Goal: Find specific page/section

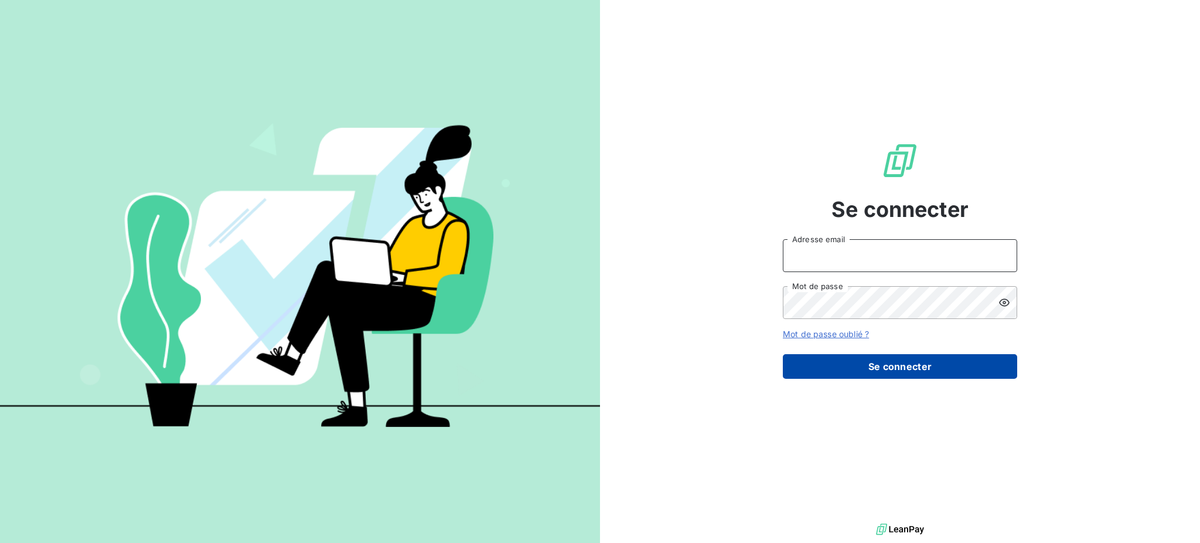
type input "[EMAIL_ADDRESS][PERSON_NAME][DOMAIN_NAME]"
click at [922, 359] on button "Se connecter" at bounding box center [900, 366] width 234 height 25
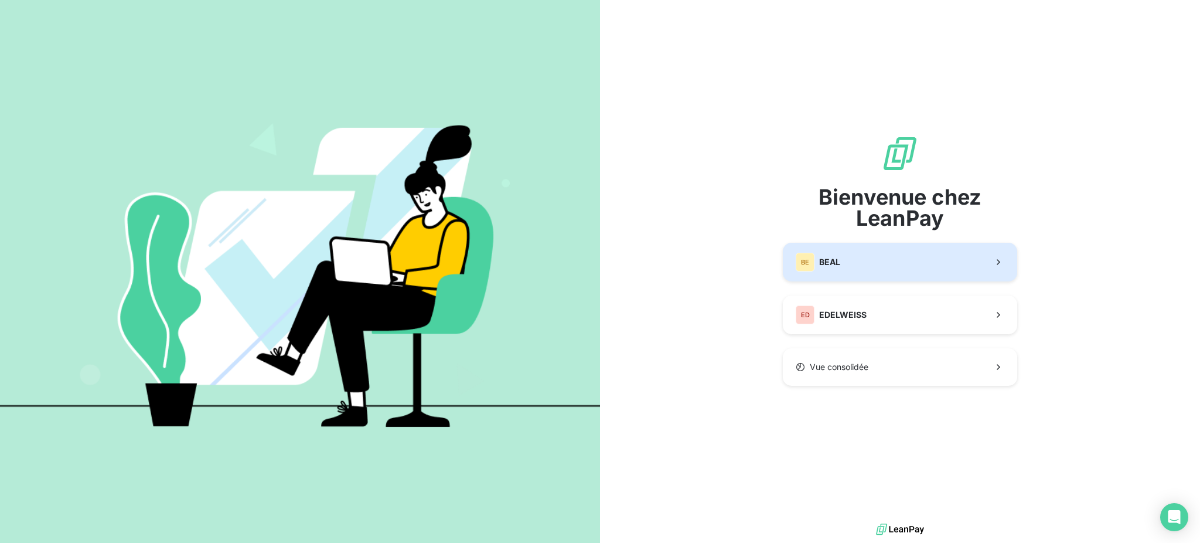
click at [865, 261] on button "BE [PERSON_NAME]" at bounding box center [900, 262] width 234 height 39
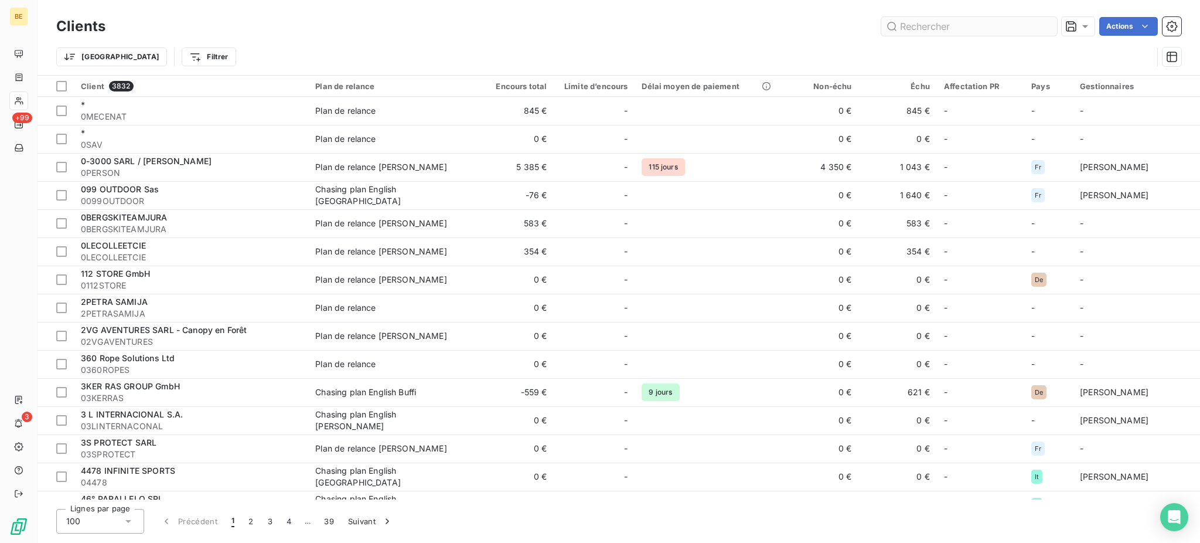
click at [943, 29] on input "text" at bounding box center [969, 26] width 176 height 19
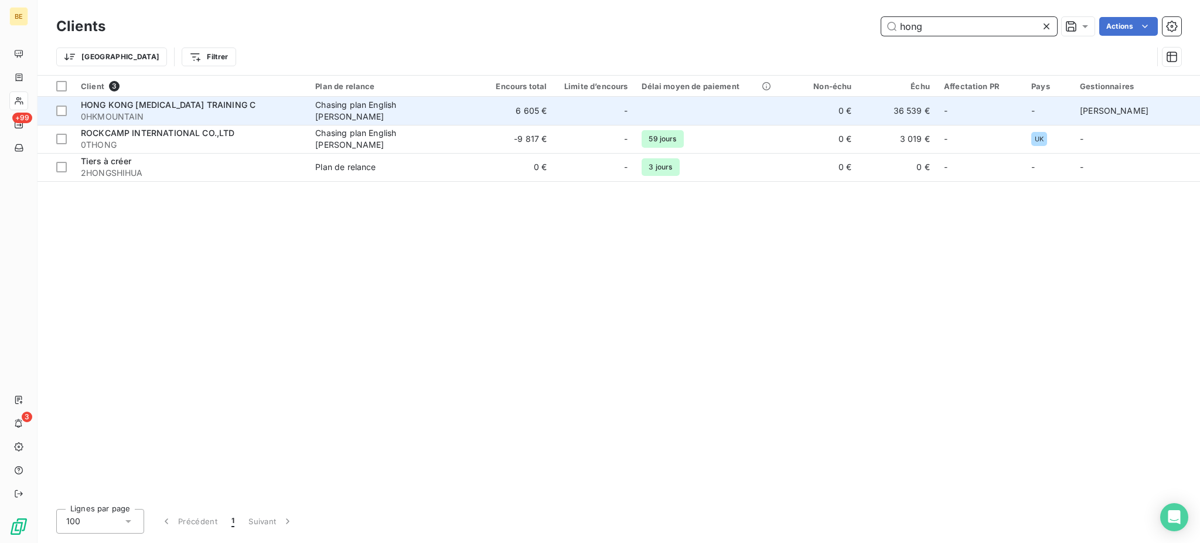
type input "hong"
click at [253, 110] on div "HONG KONG MOUNTAINEERING TRAINING C" at bounding box center [191, 105] width 220 height 12
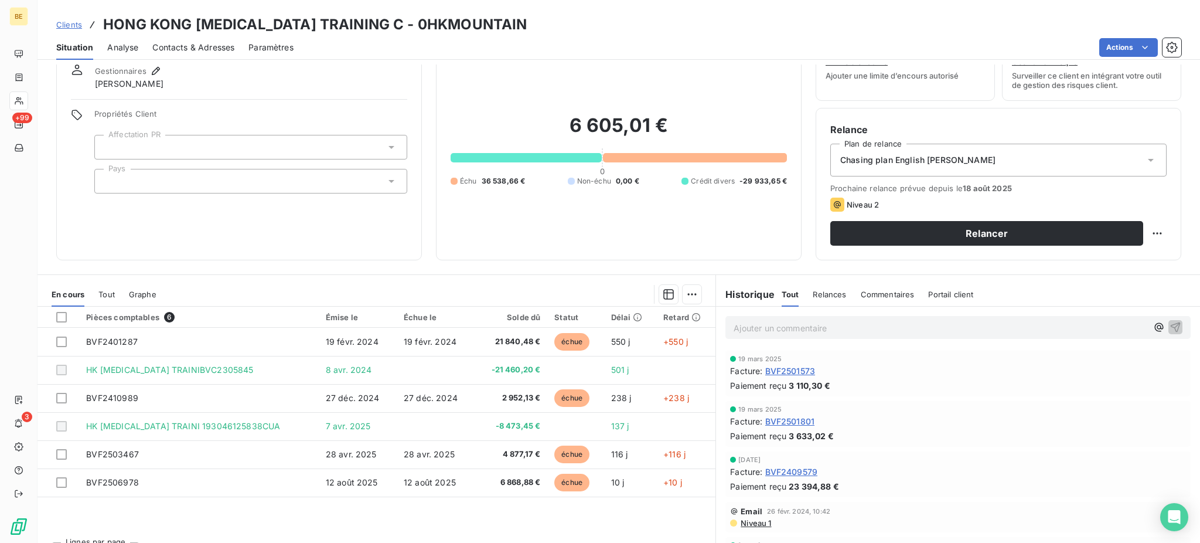
scroll to position [70, 0]
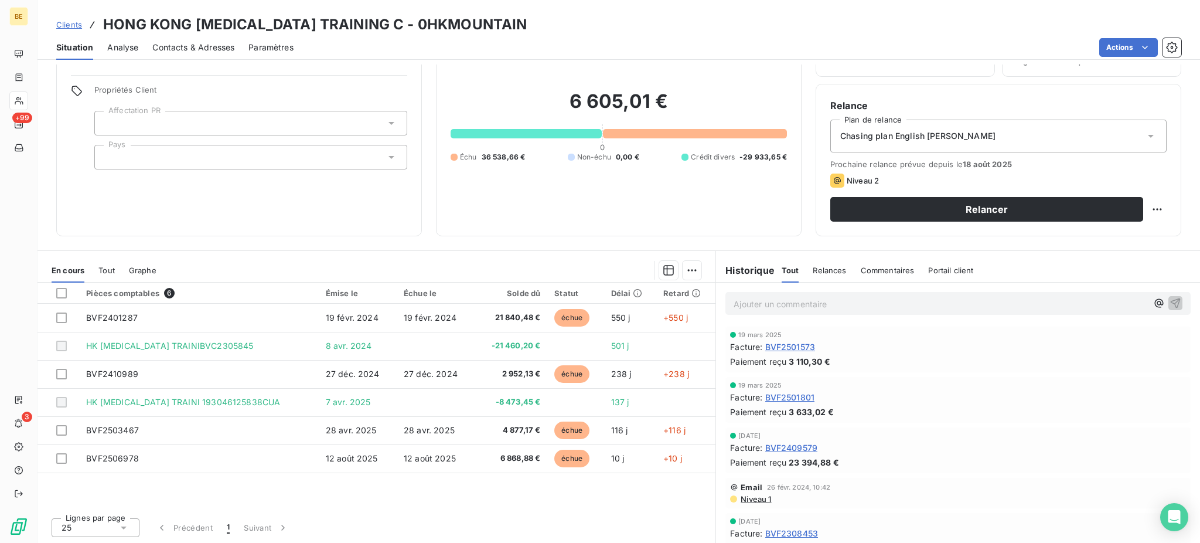
click at [69, 22] on span "Clients" at bounding box center [69, 24] width 26 height 9
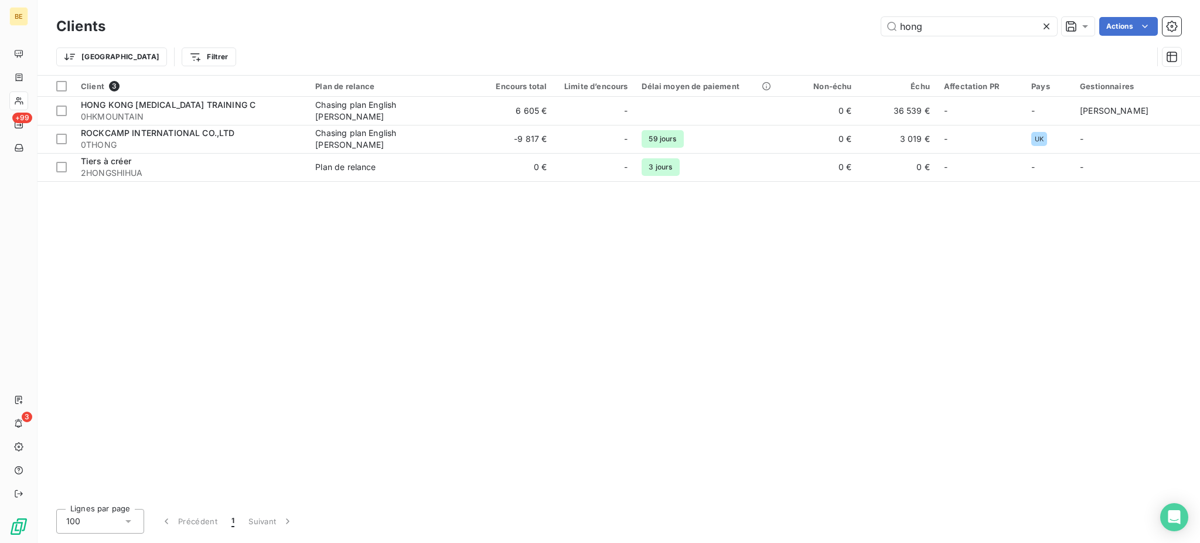
click at [1048, 25] on icon at bounding box center [1047, 27] width 12 height 12
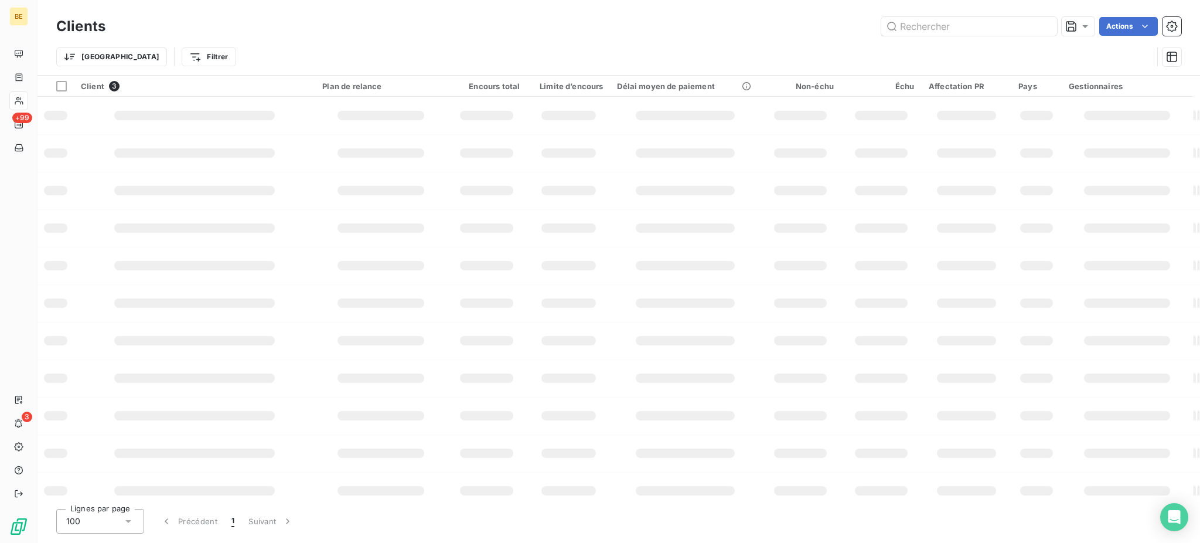
drag, startPoint x: 449, startPoint y: 32, endPoint x: 543, endPoint y: 26, distance: 93.9
click at [451, 30] on div "Actions" at bounding box center [651, 26] width 1062 height 19
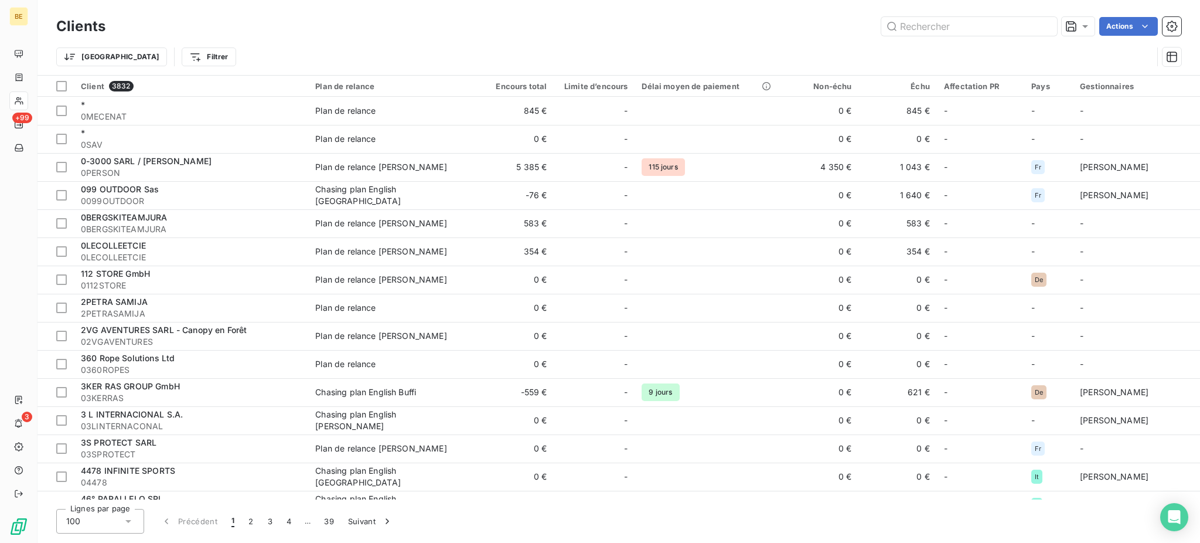
click at [416, 25] on div "Actions" at bounding box center [651, 26] width 1062 height 19
